Goal: Task Accomplishment & Management: Use online tool/utility

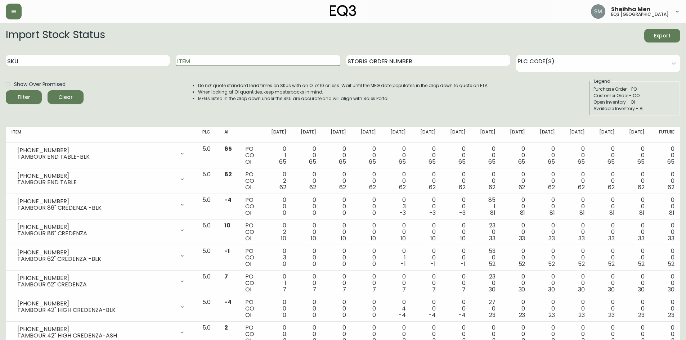
click at [21, 13] on button "button" at bounding box center [14, 12] width 16 height 16
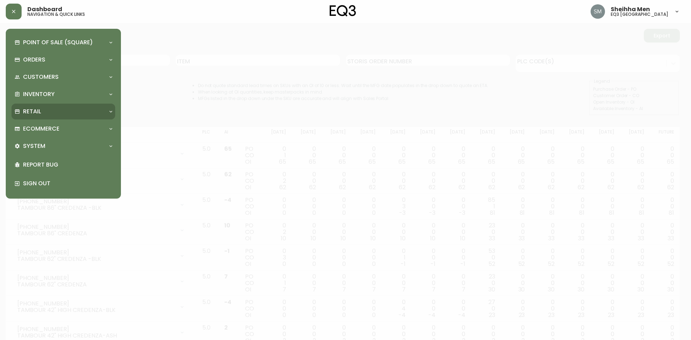
click at [52, 109] on div "Retail" at bounding box center [59, 112] width 91 height 8
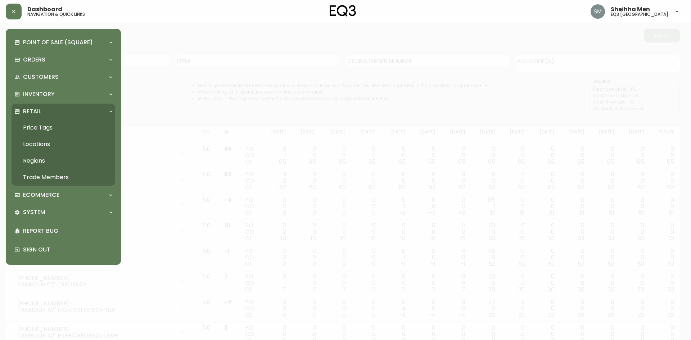
click at [41, 130] on link "Price Tags" at bounding box center [64, 127] width 104 height 17
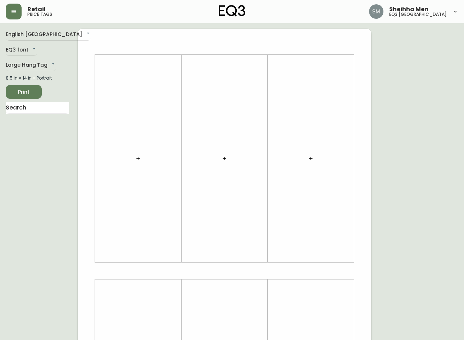
click at [134, 159] on button "button" at bounding box center [138, 158] width 14 height 14
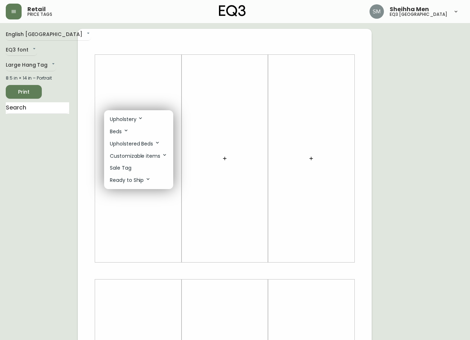
click at [133, 117] on p "Upholstery" at bounding box center [126, 119] width 33 height 8
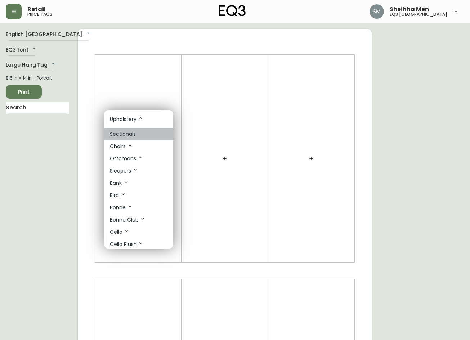
click at [132, 136] on p "Sectionals" at bounding box center [123, 134] width 26 height 8
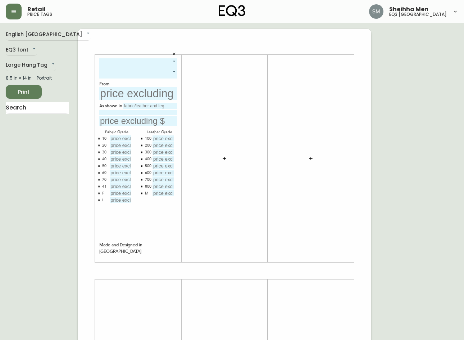
click at [130, 65] on body "Retail price tags Sheihha Men eq3 [GEOGRAPHIC_DATA] English [GEOGRAPHIC_DATA] e…" at bounding box center [232, 256] width 464 height 513
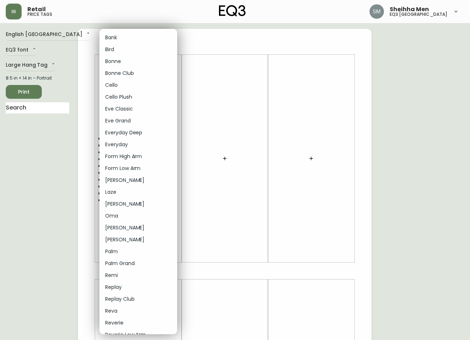
click at [120, 83] on li "Cello" at bounding box center [138, 85] width 78 height 12
type input "4"
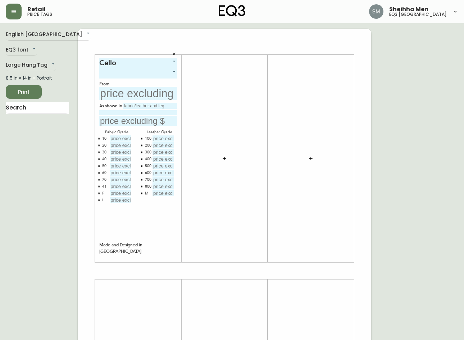
click at [123, 76] on body "Retail price tags Sheihha Men eq3 [GEOGRAPHIC_DATA] English [GEOGRAPHIC_DATA] e…" at bounding box center [232, 256] width 464 height 513
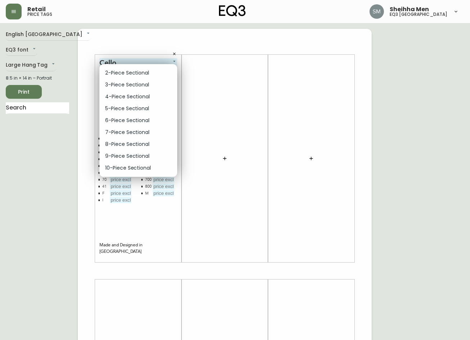
click at [130, 110] on li "5-Piece Sectional" at bounding box center [138, 109] width 78 height 12
type input "3"
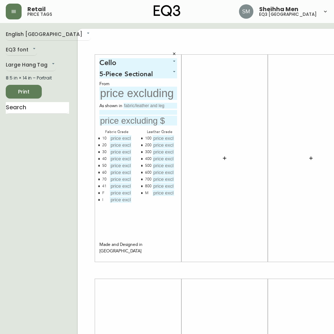
click at [124, 106] on input "text" at bounding box center [150, 106] width 54 height 6
type input "ASPEN-PEBBLE"
click at [132, 112] on input at bounding box center [138, 112] width 78 height 5
type input "GRADE 40"
drag, startPoint x: 145, startPoint y: 105, endPoint x: 100, endPoint y: 103, distance: 45.0
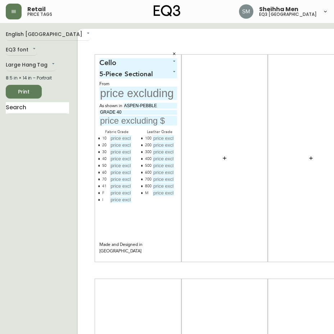
click at [100, 103] on div "As shown in ASPEN-PEBBLE" at bounding box center [138, 106] width 78 height 6
type input "GRADE 40"
drag, startPoint x: 113, startPoint y: 113, endPoint x: 77, endPoint y: 117, distance: 36.9
click at [78, 117] on div "Cello 4 5-Piece Sectional 3 From As shown in GRADE 40 GRADE 40 Fabric Grade 10 …" at bounding box center [225, 271] width 294 height 484
type input "ASPEN - PEBBLE"
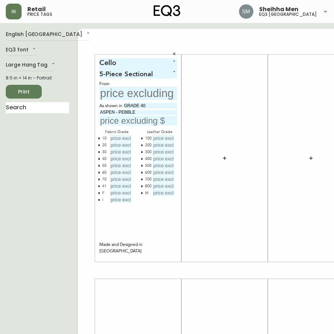
click at [110, 139] on input "text" at bounding box center [121, 138] width 22 height 6
type input "$8947"
click at [110, 145] on input "text" at bounding box center [121, 145] width 22 height 6
type input "$9497"
click at [110, 153] on input "text" at bounding box center [121, 152] width 22 height 6
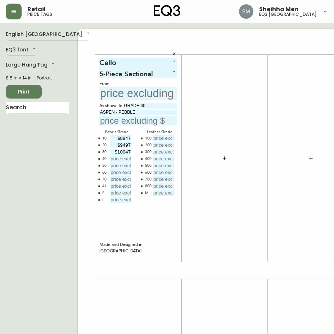
type input "$10047"
click at [110, 160] on input "text" at bounding box center [121, 159] width 22 height 6
type input "$10597"
click at [107, 169] on div at bounding box center [119, 166] width 25 height 7
click at [110, 167] on input "text" at bounding box center [121, 166] width 22 height 6
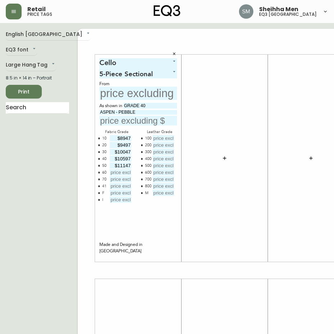
type input "$11147"
click at [110, 174] on input "text" at bounding box center [121, 173] width 22 height 6
type input "$11697"
click at [110, 179] on input "text" at bounding box center [121, 179] width 22 height 6
type input "$12247"
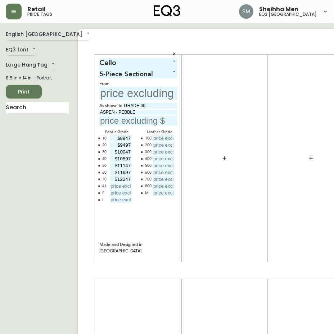
click at [102, 93] on input "text" at bounding box center [138, 93] width 78 height 13
type input "$8947"
click at [123, 123] on input "text" at bounding box center [138, 121] width 78 height 10
type input "$10597"
click at [110, 193] on input "text" at bounding box center [121, 193] width 22 height 6
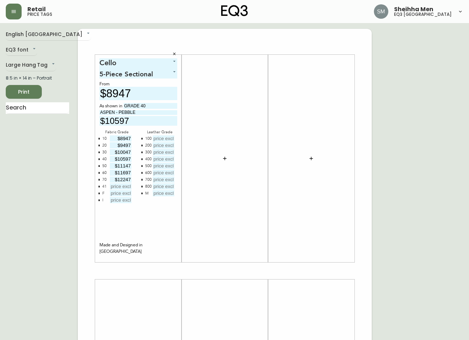
click at [118, 193] on input "text" at bounding box center [121, 193] width 22 height 6
type input "$21047"
click at [123, 199] on input "text" at bounding box center [121, 200] width 22 height 6
type input "$21047"
click at [159, 138] on input "text" at bounding box center [164, 138] width 22 height 6
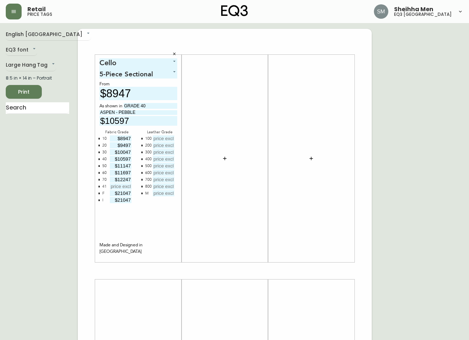
click at [162, 144] on input "text" at bounding box center [164, 145] width 22 height 6
type input "$13947"
click at [161, 153] on input "text" at bounding box center [164, 152] width 22 height 6
type input "$14497"
click at [168, 159] on input "text" at bounding box center [164, 159] width 22 height 6
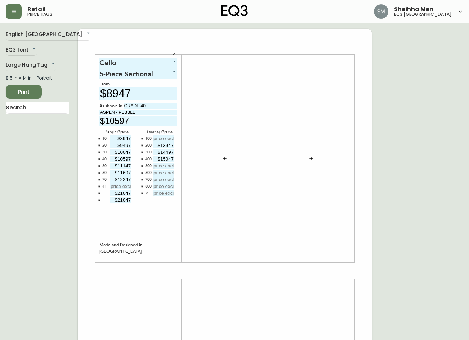
type input "$15047"
click at [159, 166] on input "text" at bounding box center [164, 166] width 22 height 6
type input "$15597"
click at [161, 173] on input "text" at bounding box center [164, 173] width 22 height 6
type input "$16147"
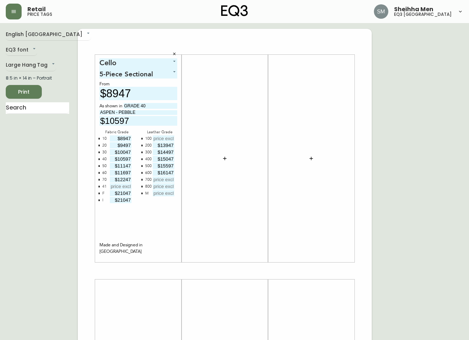
click at [166, 181] on input "text" at bounding box center [164, 179] width 22 height 6
type input "$16697"
drag, startPoint x: 158, startPoint y: 187, endPoint x: 166, endPoint y: 187, distance: 7.2
click at [158, 187] on input "text" at bounding box center [164, 186] width 22 height 6
type input "$17247"
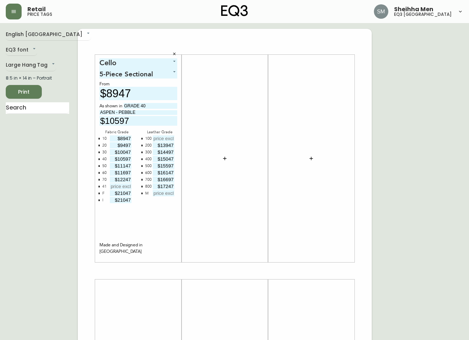
click at [27, 90] on span "Print" at bounding box center [24, 91] width 24 height 9
